Goal: Use online tool/utility: Utilize a website feature to perform a specific function

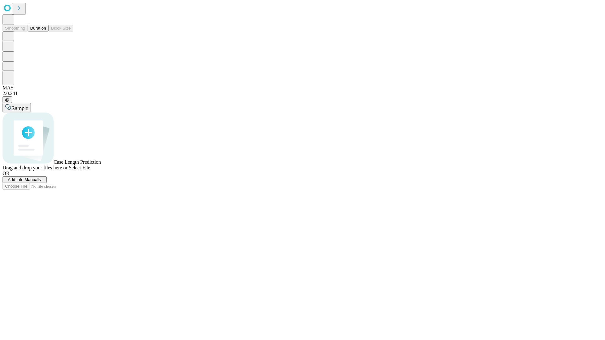
click at [46, 31] on button "Duration" at bounding box center [38, 28] width 21 height 7
click at [90, 170] on span "Select File" at bounding box center [79, 167] width 21 height 5
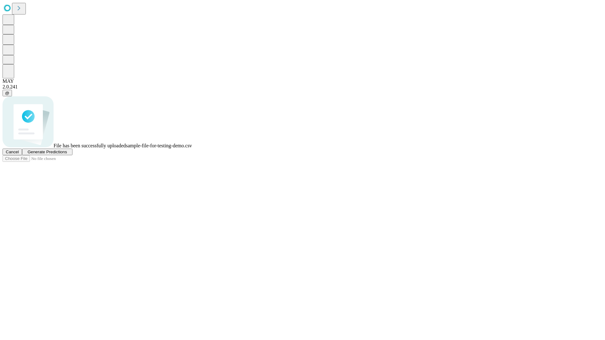
click at [67, 154] on span "Generate Predictions" at bounding box center [46, 152] width 39 height 5
